Goal: Task Accomplishment & Management: Use online tool/utility

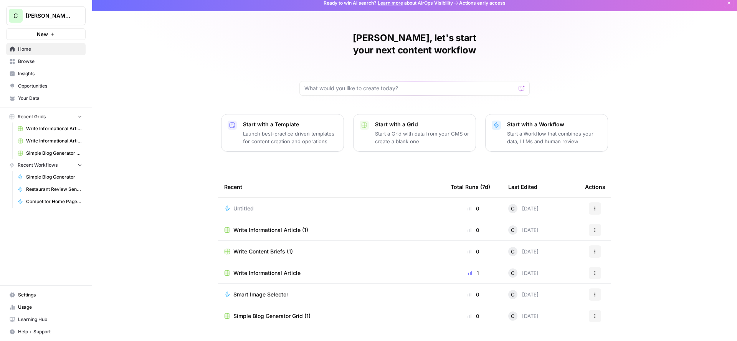
scroll to position [12, 0]
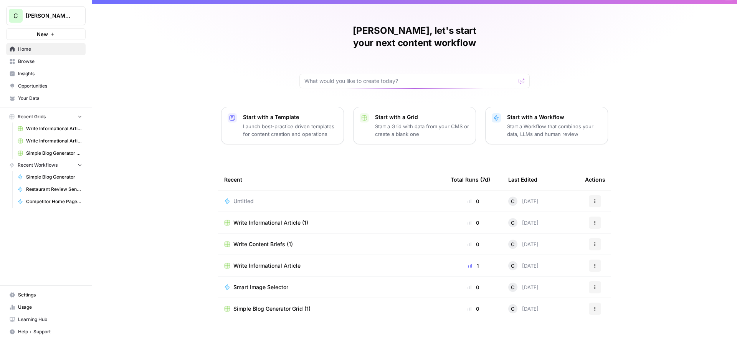
click at [50, 205] on link "Competitor Home Page Analyzer" at bounding box center [49, 201] width 71 height 12
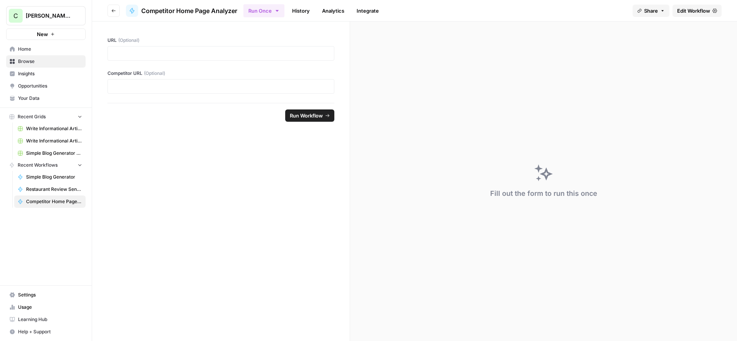
click at [699, 11] on span "Edit Workflow" at bounding box center [693, 11] width 33 height 8
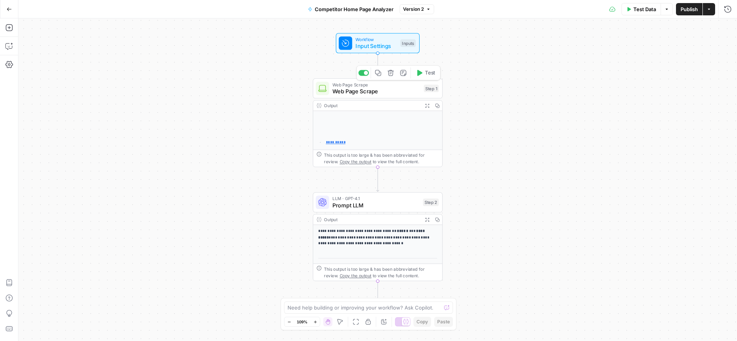
click at [386, 90] on span "Web Page Scrape" at bounding box center [376, 91] width 88 height 8
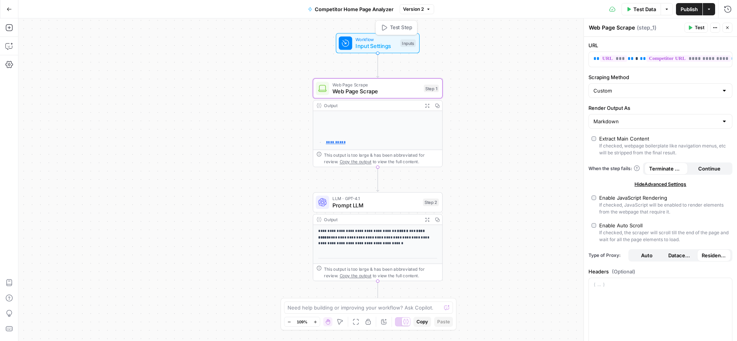
click at [360, 38] on span "Workflow" at bounding box center [375, 39] width 41 height 7
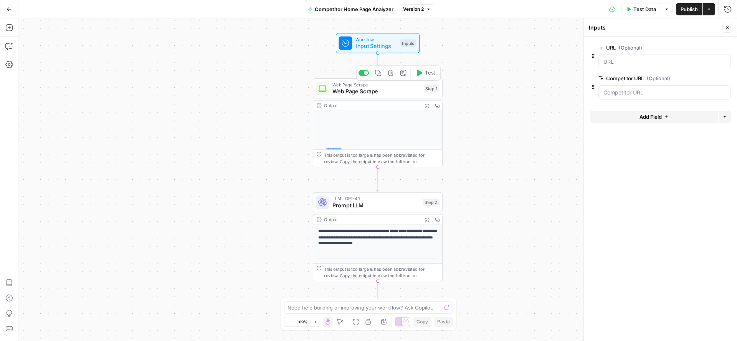
click at [370, 95] on span "Web Page Scrape" at bounding box center [376, 91] width 88 height 8
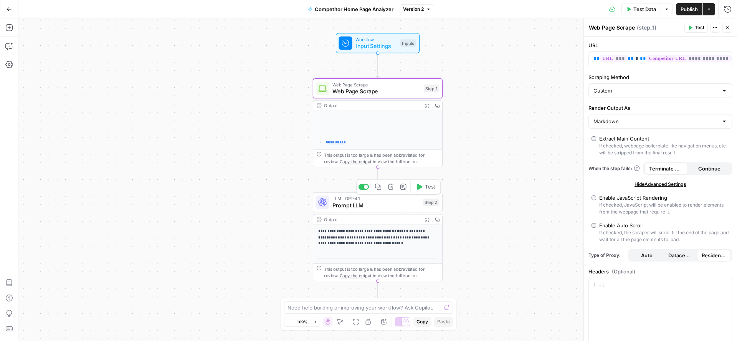
click at [371, 201] on span "Prompt LLM" at bounding box center [375, 205] width 87 height 8
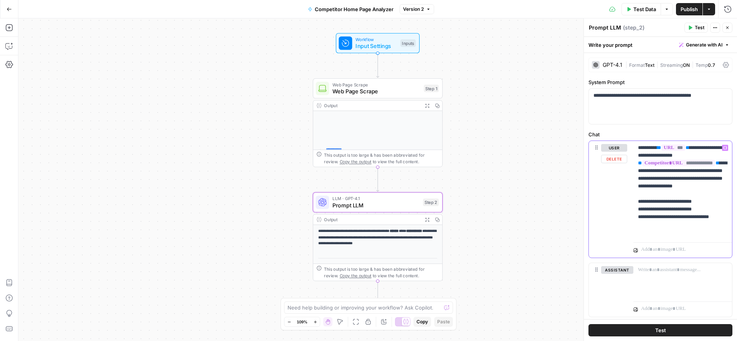
click at [725, 148] on icon "button" at bounding box center [725, 148] width 4 height 4
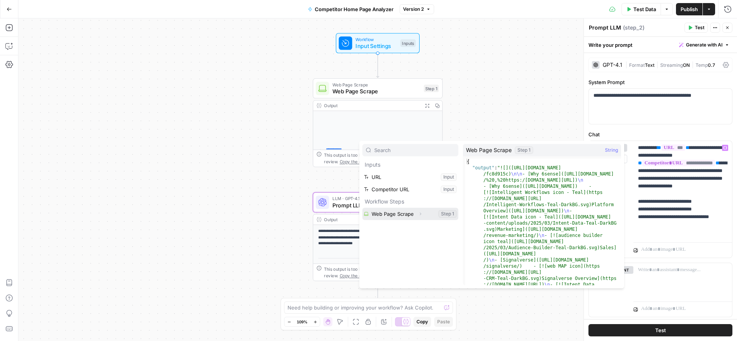
click at [417, 214] on button "Expand" at bounding box center [420, 214] width 10 height 10
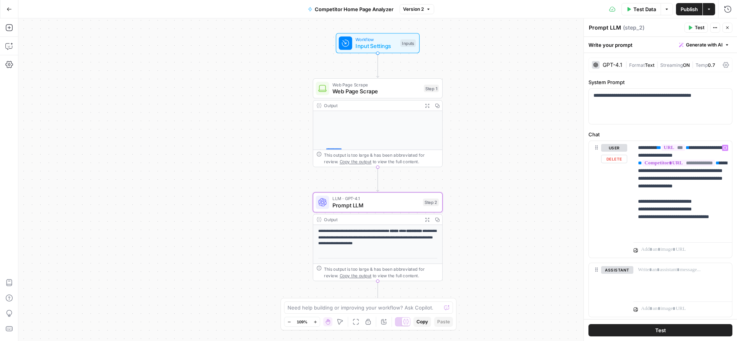
click at [479, 94] on div "**********" at bounding box center [377, 179] width 719 height 322
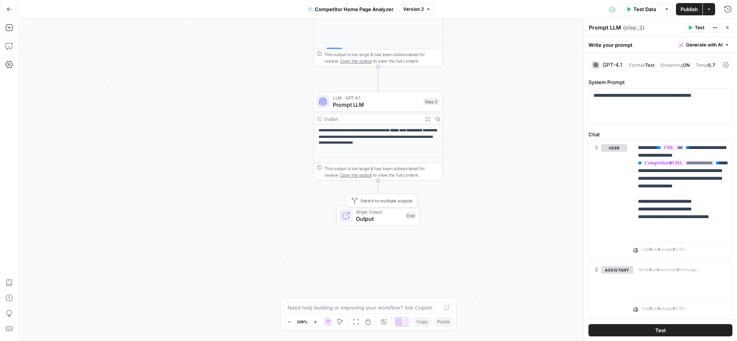
click at [359, 215] on span "Output" at bounding box center [379, 218] width 46 height 8
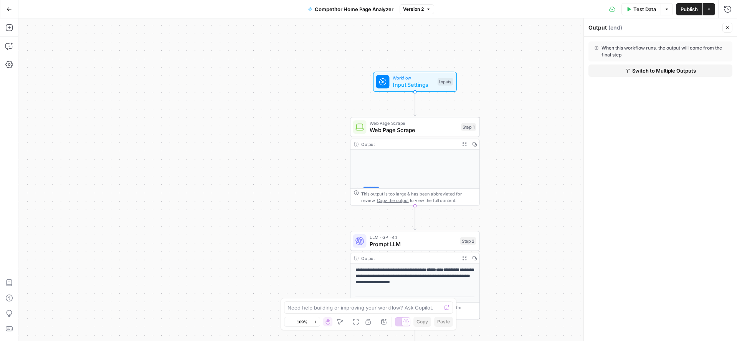
click at [6, 5] on button "Go Back" at bounding box center [9, 9] width 14 height 14
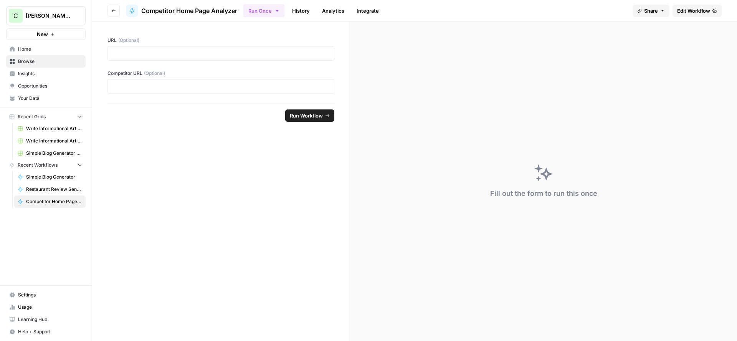
click at [24, 50] on span "Home" at bounding box center [50, 49] width 64 height 7
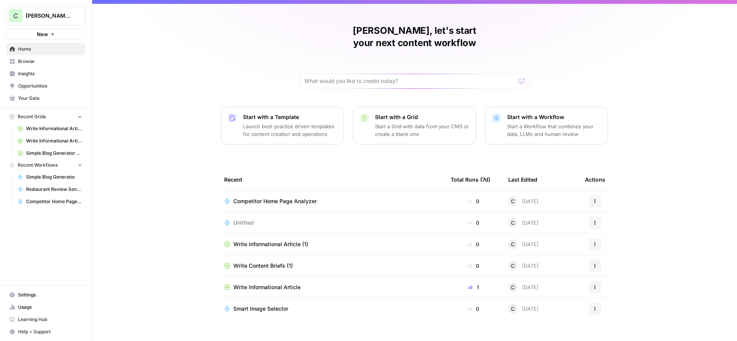
scroll to position [12, 0]
click at [83, 115] on button "Recent Grids" at bounding box center [45, 117] width 79 height 12
click at [271, 197] on span "Competitor Home Page Analyzer" at bounding box center [274, 201] width 83 height 8
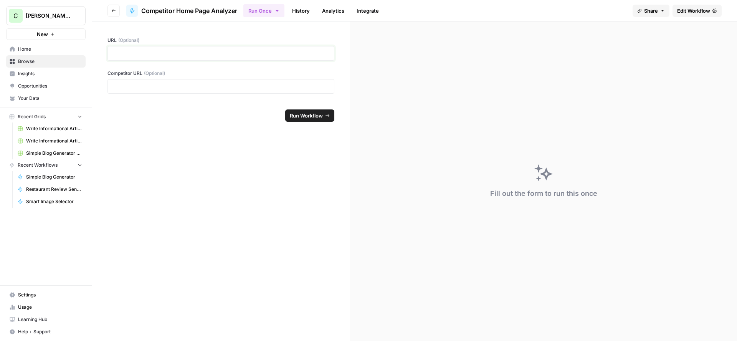
click at [137, 56] on p at bounding box center [220, 54] width 217 height 8
click at [130, 54] on p at bounding box center [220, 54] width 217 height 8
click at [134, 86] on p at bounding box center [220, 87] width 217 height 8
click at [306, 116] on span "Run Workflow" at bounding box center [306, 116] width 33 height 8
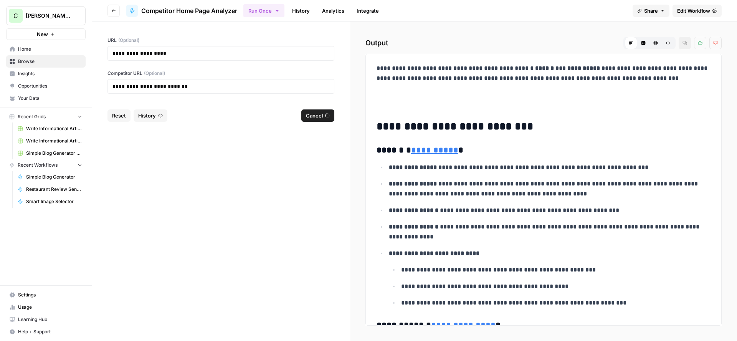
click at [693, 8] on span "Edit Workflow" at bounding box center [693, 11] width 33 height 8
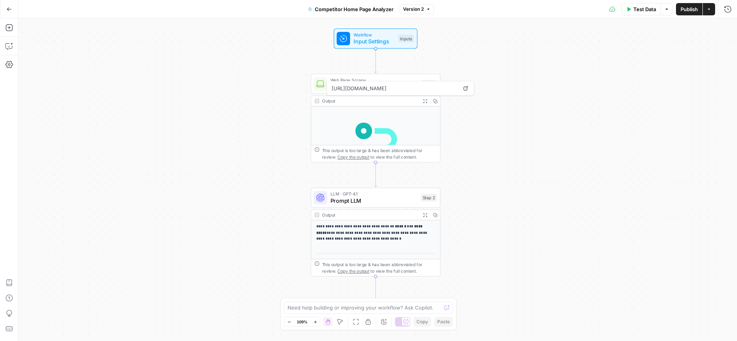
click at [9, 10] on icon "button" at bounding box center [9, 9] width 5 height 5
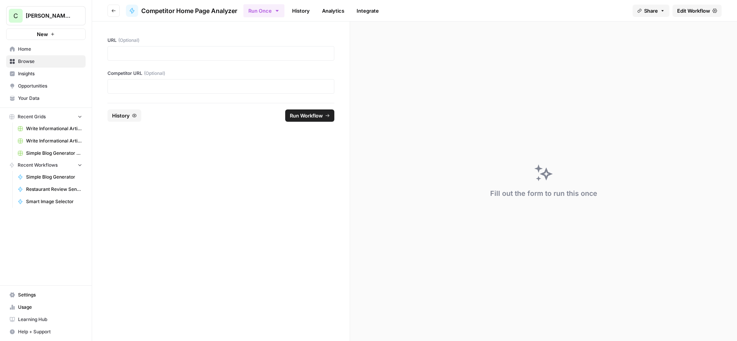
click at [28, 50] on span "Home" at bounding box center [50, 49] width 64 height 7
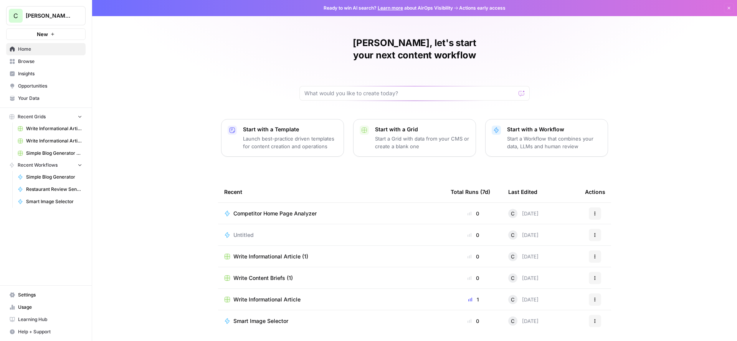
scroll to position [12, 0]
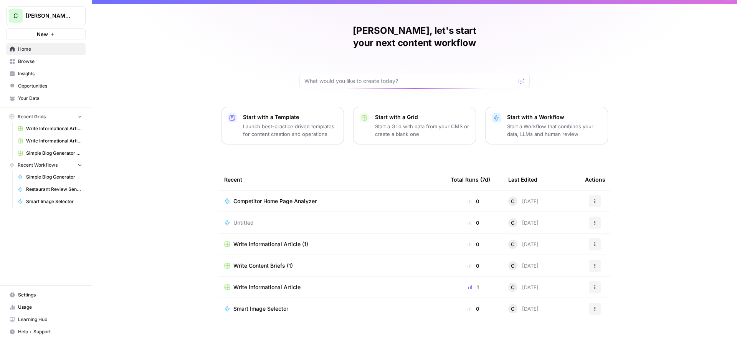
click at [38, 59] on span "Browse" at bounding box center [50, 61] width 64 height 7
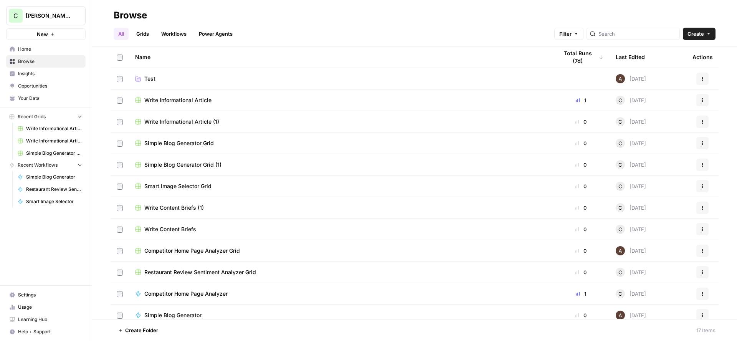
scroll to position [114, 0]
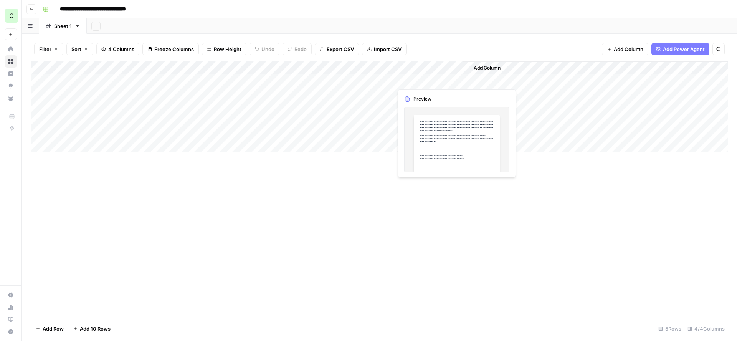
click at [448, 132] on div "Add Column" at bounding box center [379, 106] width 697 height 91
click at [455, 79] on div "Add Column" at bounding box center [379, 106] width 697 height 91
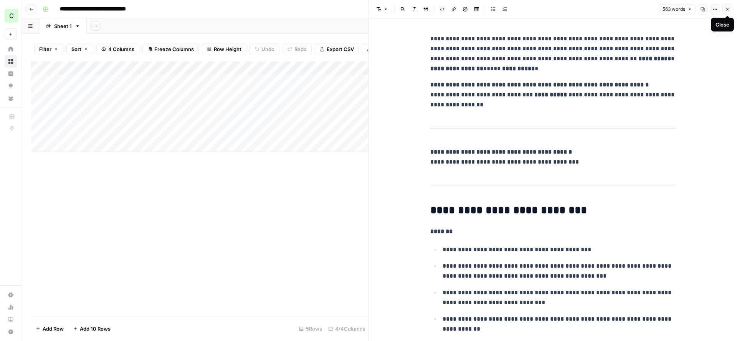
click at [726, 7] on icon "button" at bounding box center [727, 9] width 5 height 5
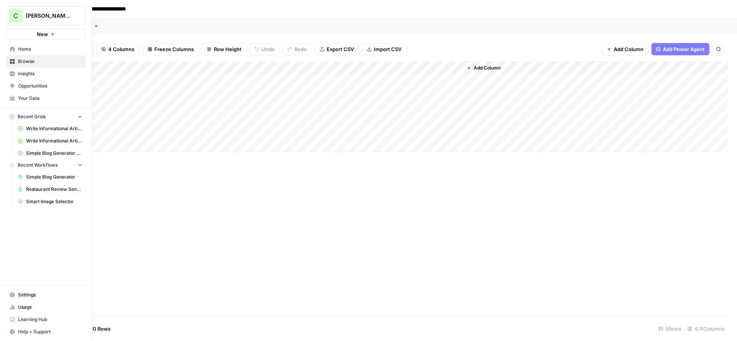
click at [27, 50] on span "Home" at bounding box center [50, 49] width 64 height 7
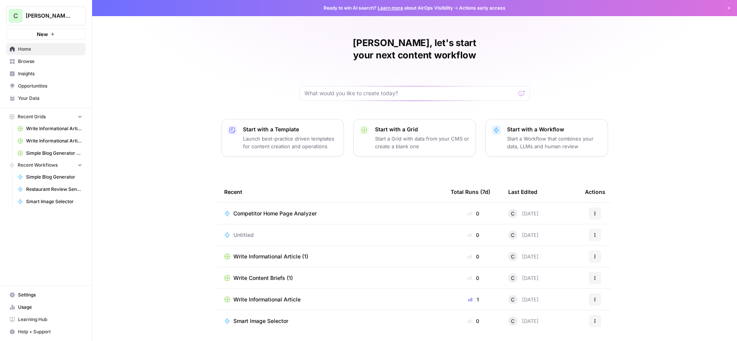
click at [529, 126] on div "Start with a Workflow Start a Workflow that combines your data, LLMs and human …" at bounding box center [554, 138] width 94 height 25
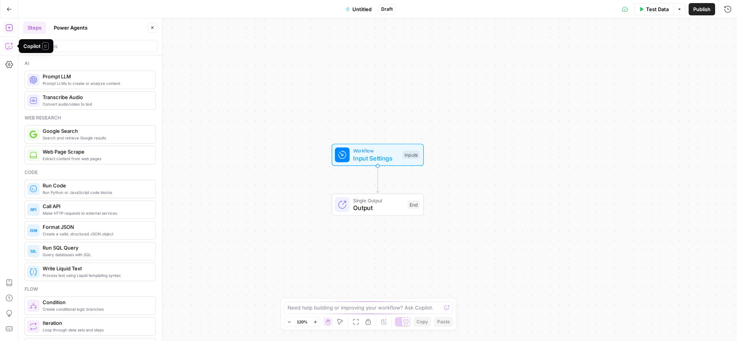
click at [12, 46] on icon "button" at bounding box center [9, 46] width 8 height 8
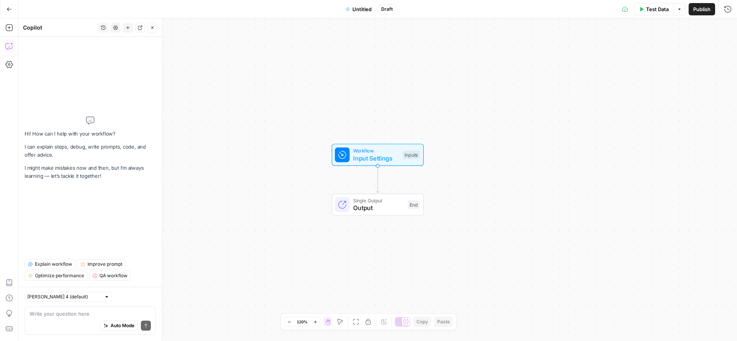
click at [68, 314] on textarea at bounding box center [90, 314] width 121 height 8
click at [8, 8] on icon "button" at bounding box center [9, 8] width 5 height 3
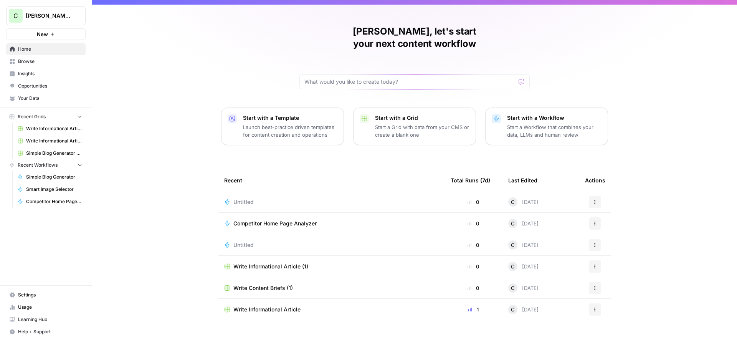
scroll to position [12, 0]
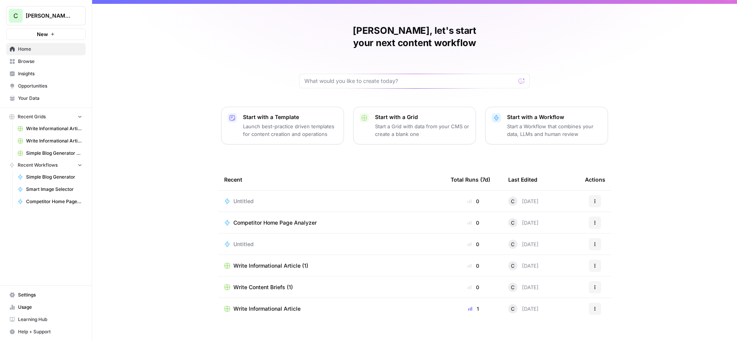
click at [28, 59] on span "Browse" at bounding box center [50, 61] width 64 height 7
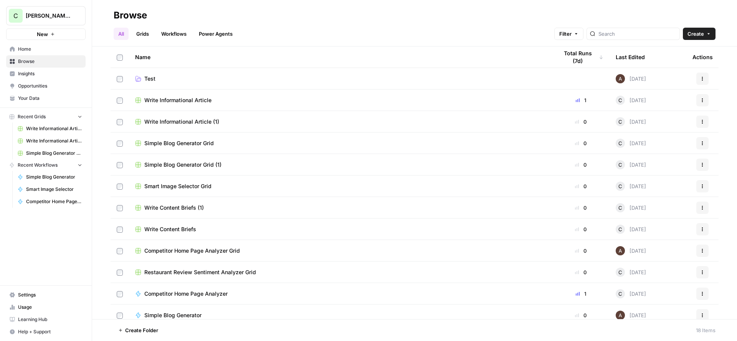
scroll to position [94, 0]
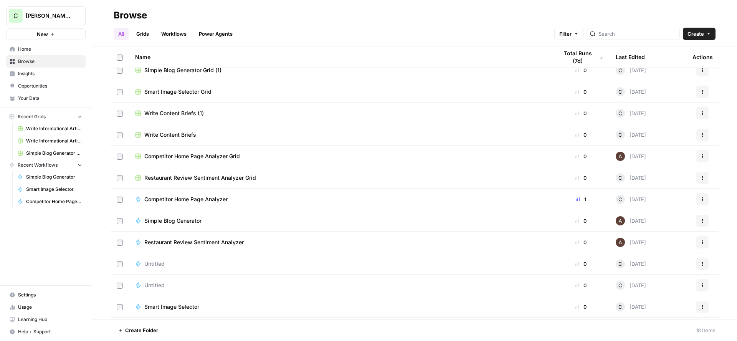
click at [178, 218] on span "Simple Blog Generator" at bounding box center [172, 221] width 57 height 8
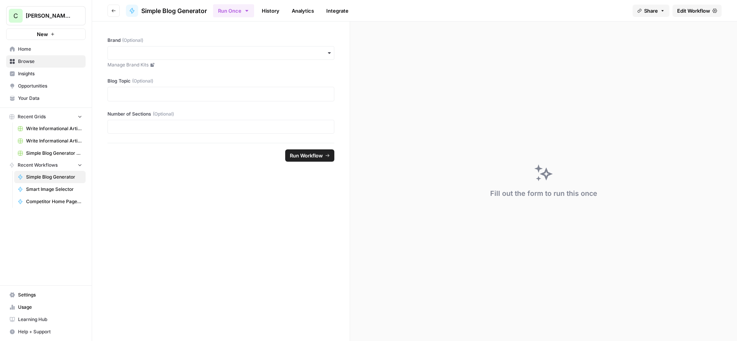
click at [698, 8] on span "Edit Workflow" at bounding box center [693, 11] width 33 height 8
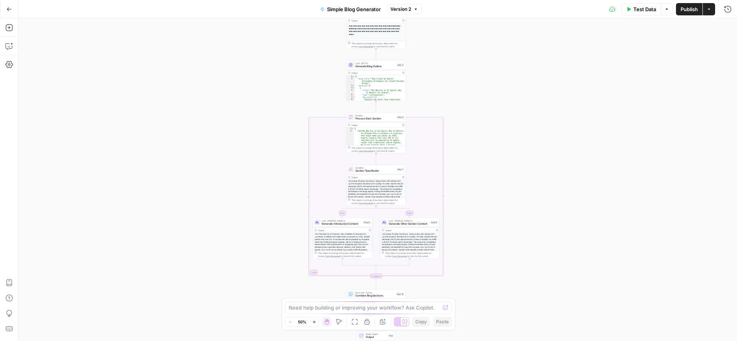
click at [380, 154] on div "**********" at bounding box center [377, 179] width 719 height 322
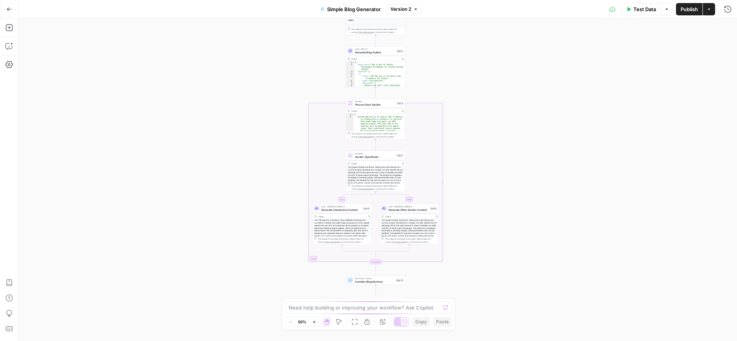
scroll to position [48, 0]
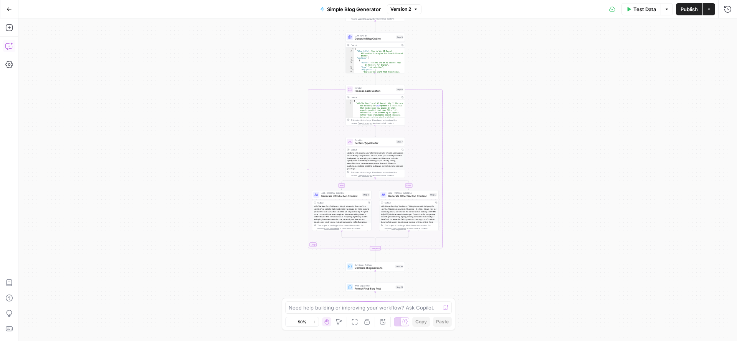
click at [9, 45] on icon "button" at bounding box center [9, 46] width 8 height 8
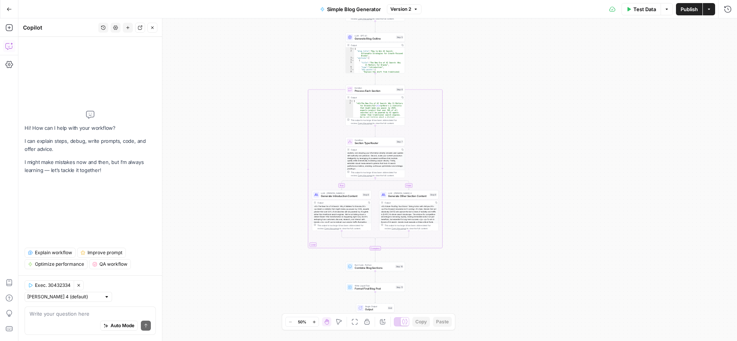
click at [153, 31] on button "Close" at bounding box center [152, 28] width 10 height 10
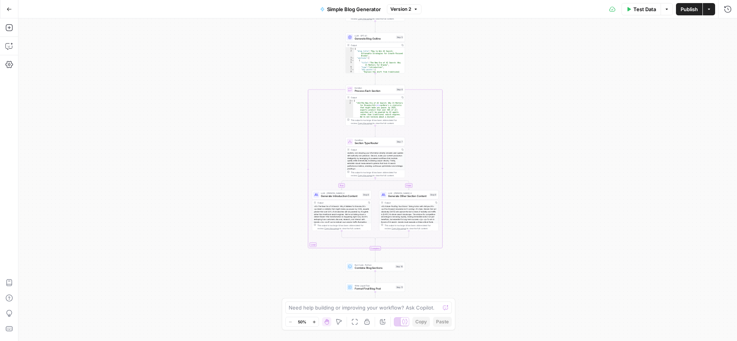
scroll to position [0, 0]
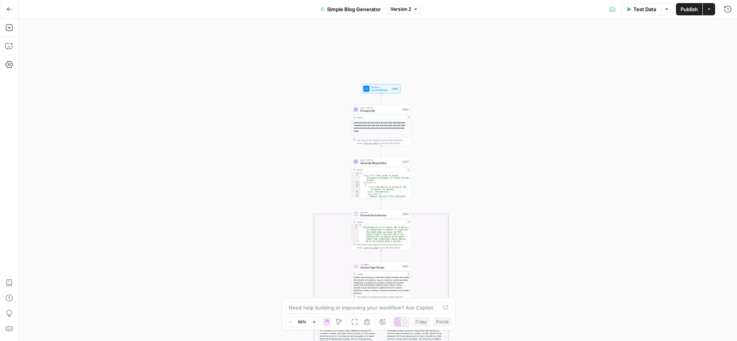
drag, startPoint x: 481, startPoint y: 73, endPoint x: 487, endPoint y: 173, distance: 99.9
click at [487, 173] on div "**********" at bounding box center [377, 179] width 719 height 322
click at [3, 6] on button "Go Back" at bounding box center [9, 9] width 14 height 14
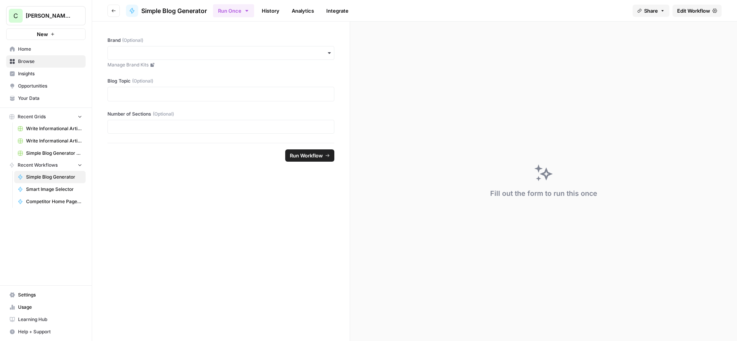
click at [698, 12] on span "Edit Workflow" at bounding box center [693, 11] width 33 height 8
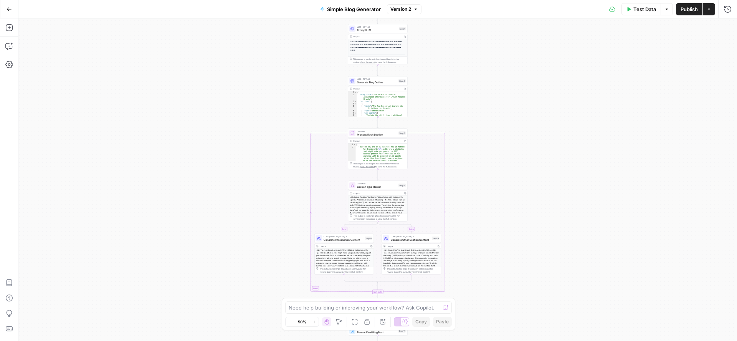
click at [10, 9] on icon "button" at bounding box center [9, 9] width 5 height 5
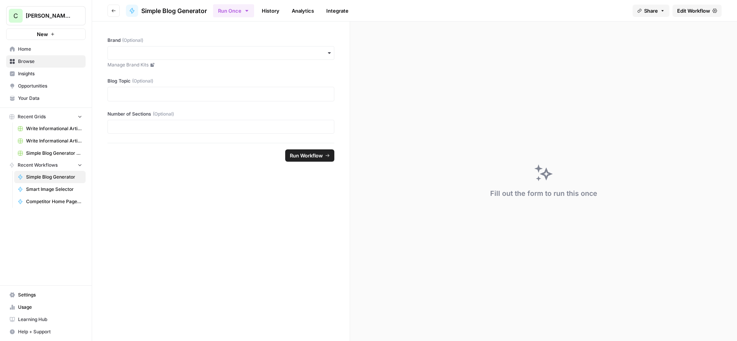
click at [28, 45] on link "Home" at bounding box center [45, 49] width 79 height 12
